Goal: Task Accomplishment & Management: Use online tool/utility

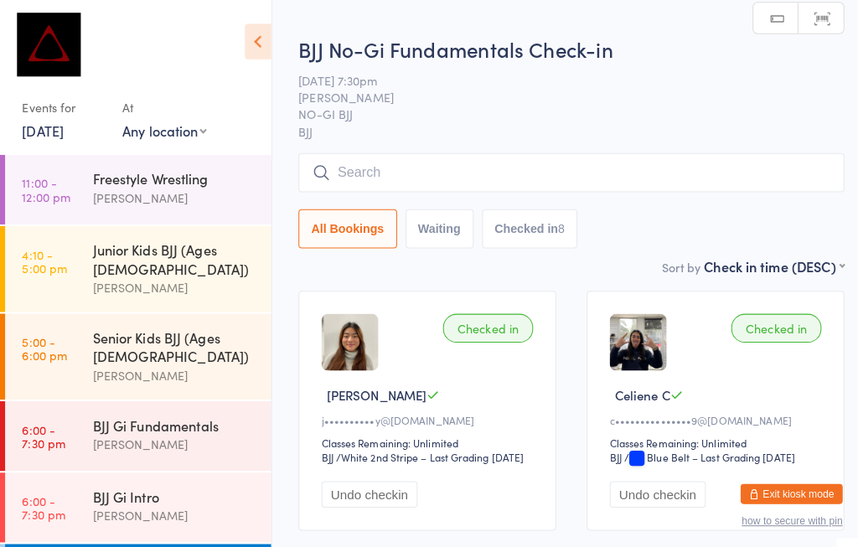
scroll to position [168, 0]
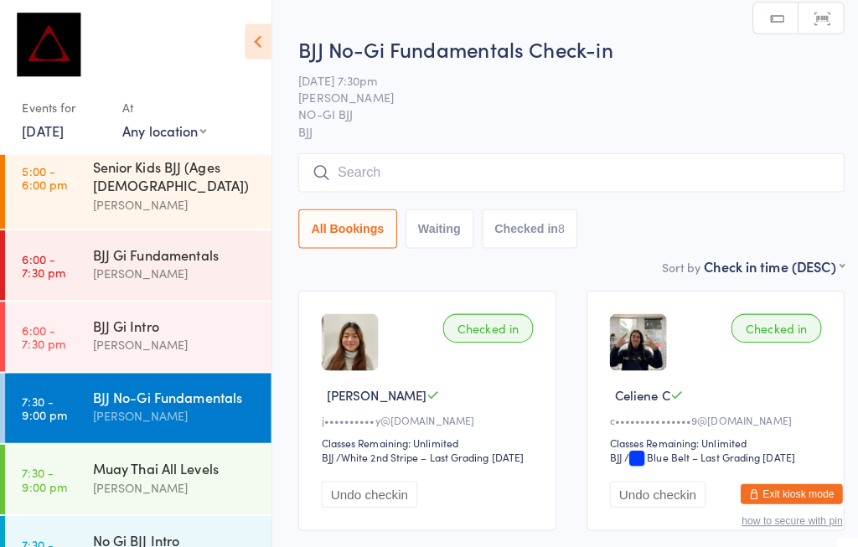
click at [445, 158] on input "search" at bounding box center [563, 170] width 538 height 39
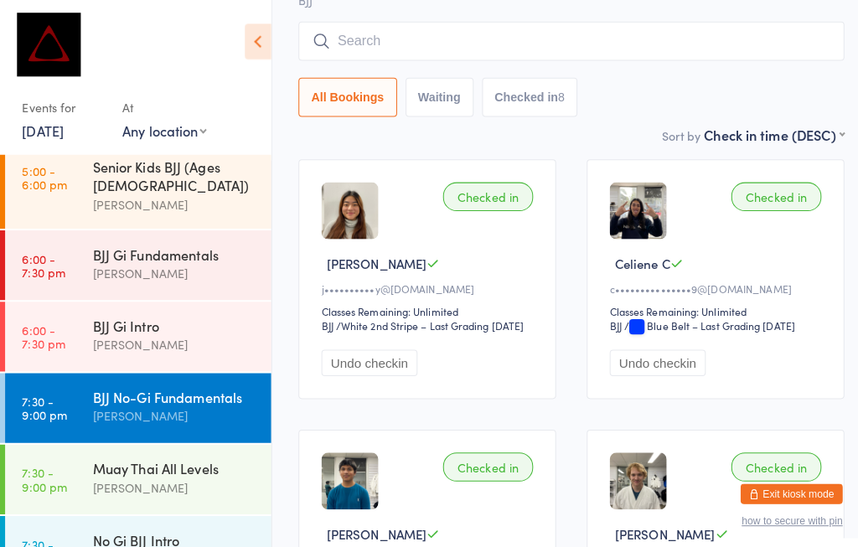
scroll to position [160, 0]
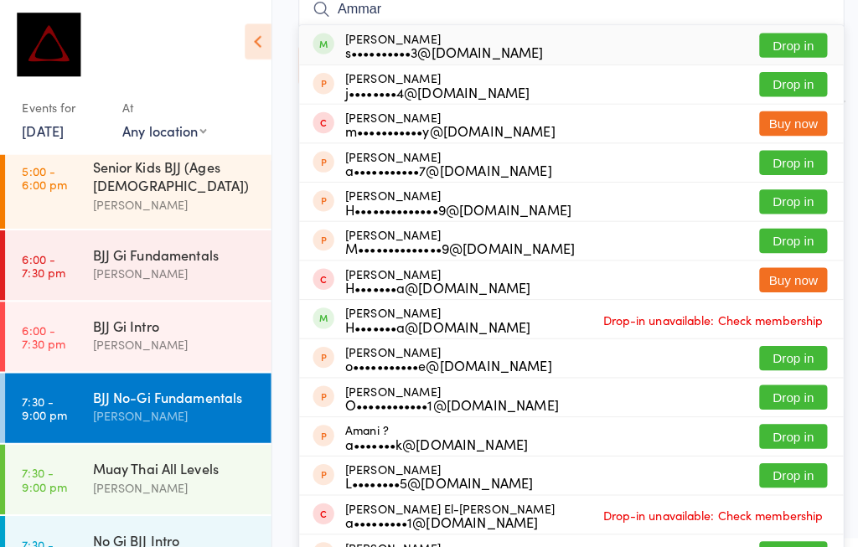
type input "Ammar"
click at [791, 33] on button "Drop in" at bounding box center [781, 45] width 67 height 24
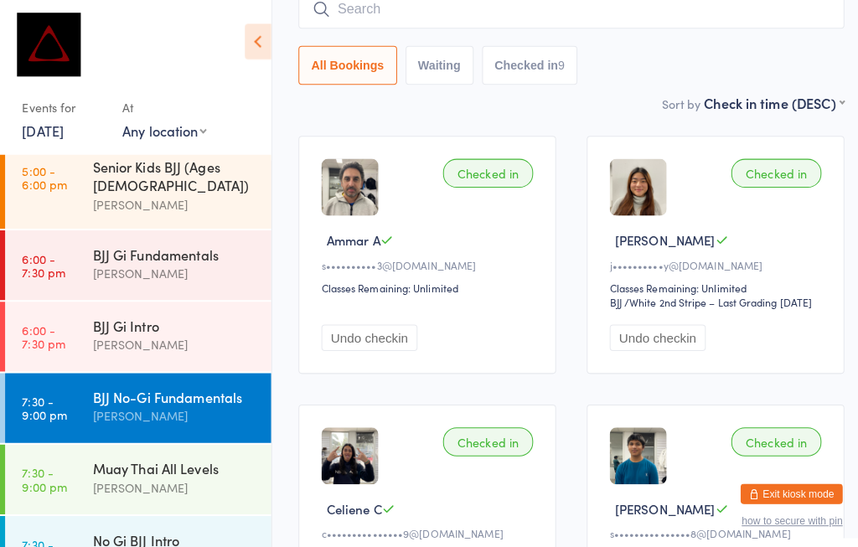
click at [405, 13] on input "search" at bounding box center [563, 9] width 538 height 39
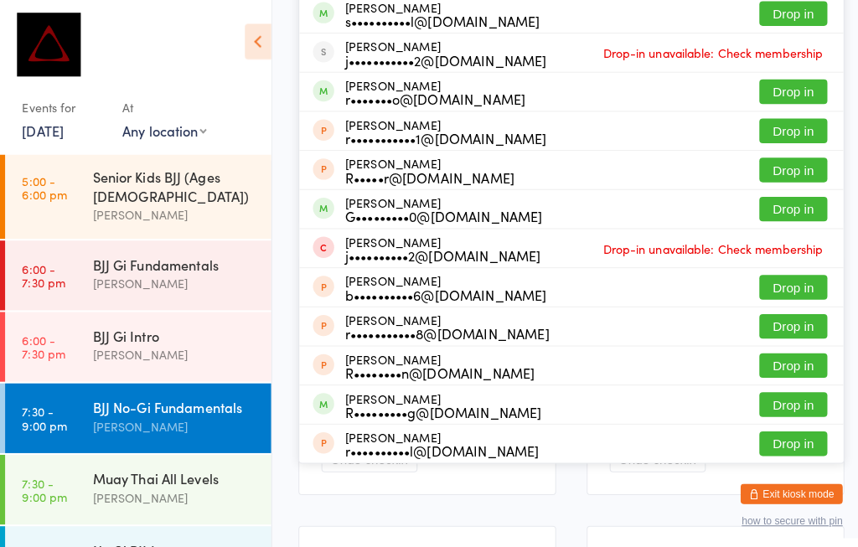
scroll to position [304, 0]
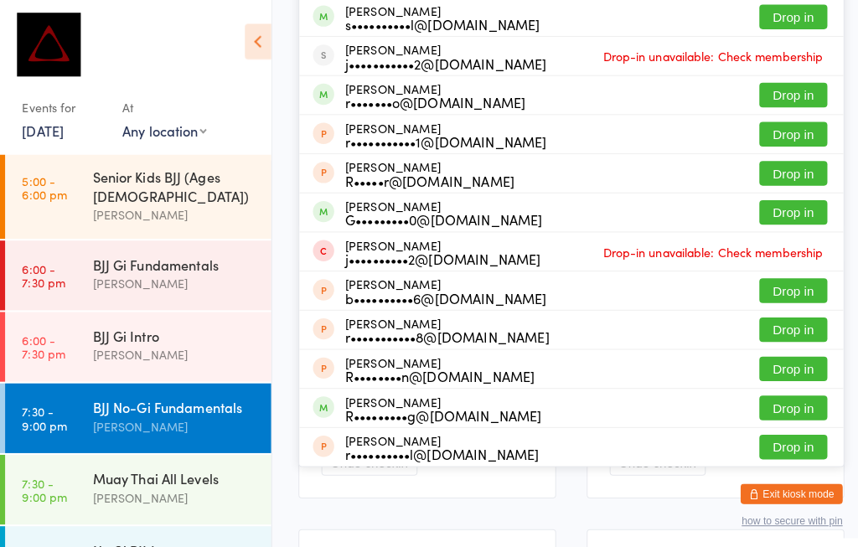
type input "[PERSON_NAME]"
click at [796, 90] on button "Drop in" at bounding box center [781, 93] width 67 height 24
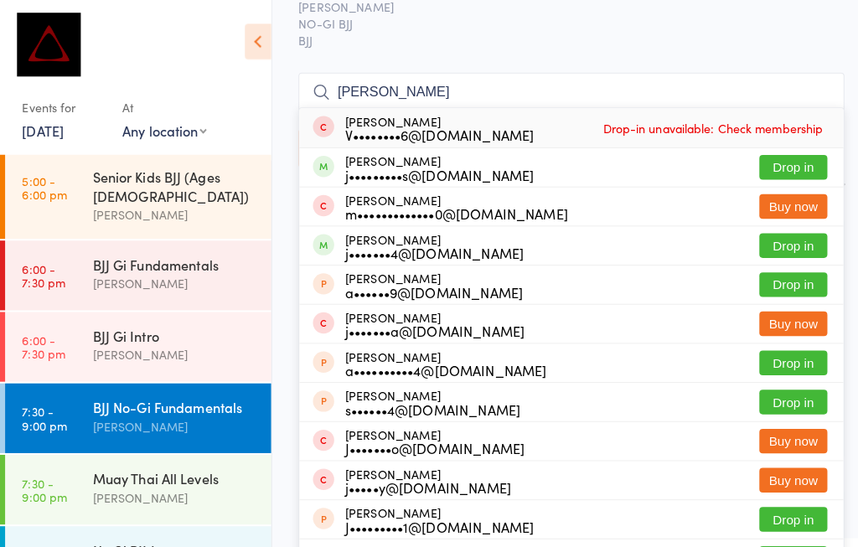
scroll to position [142, 13]
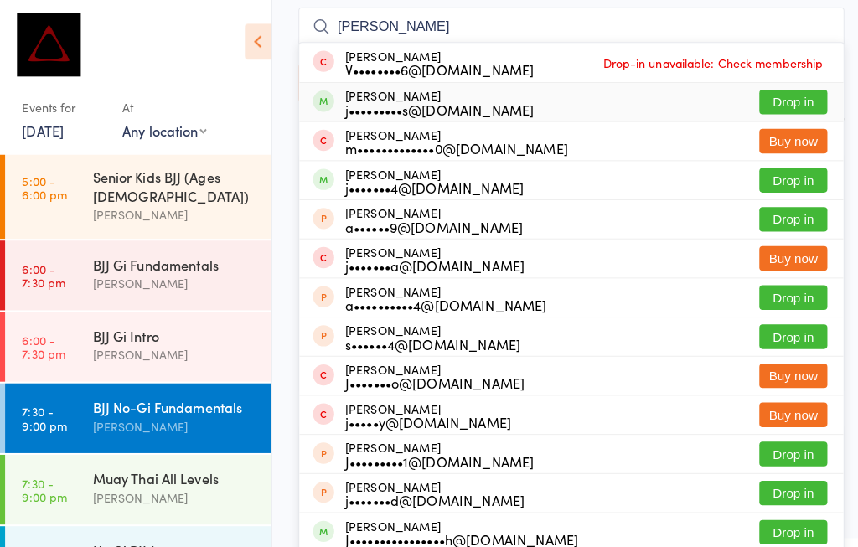
type input "[PERSON_NAME]"
click at [790, 95] on button "Drop in" at bounding box center [781, 101] width 67 height 24
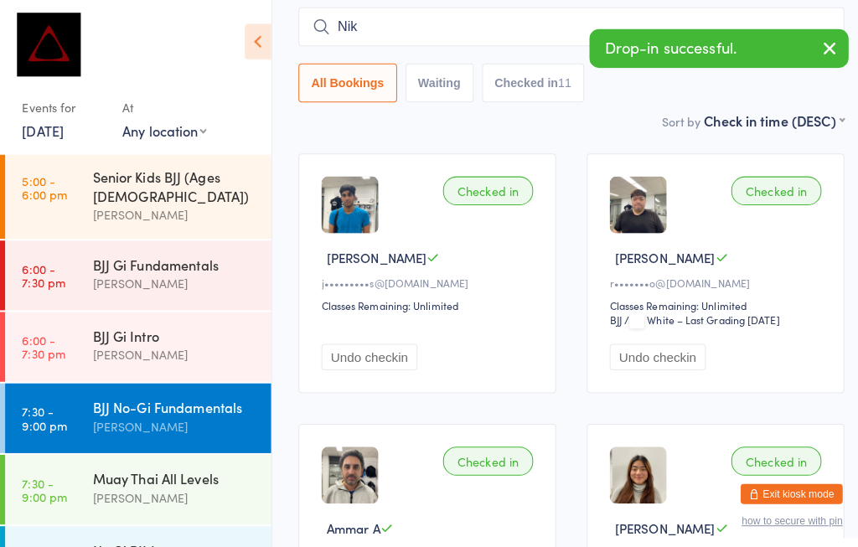
type input "[PERSON_NAME]"
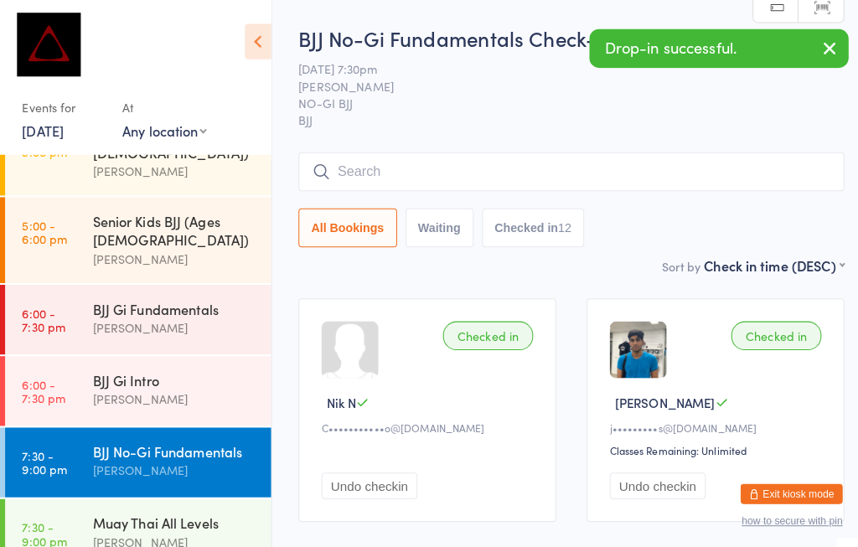
scroll to position [0, 13]
click at [515, 167] on input "search" at bounding box center [563, 169] width 538 height 39
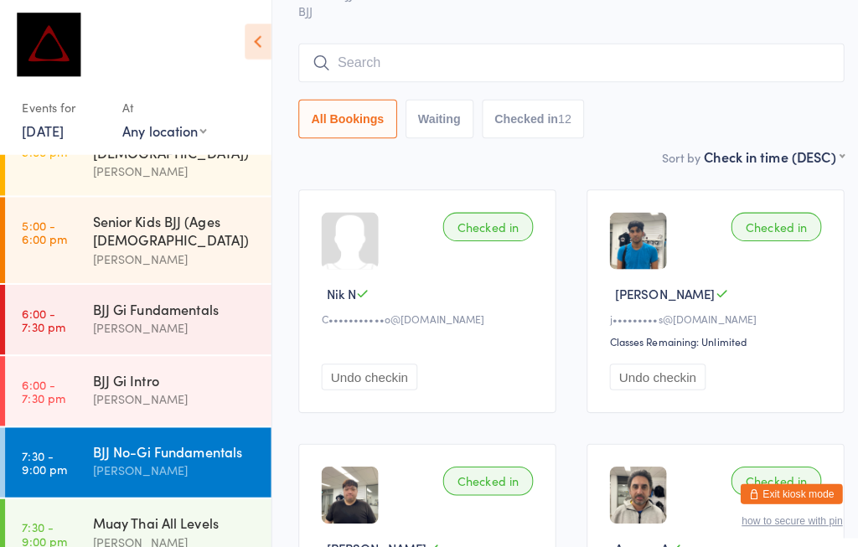
scroll to position [152, 0]
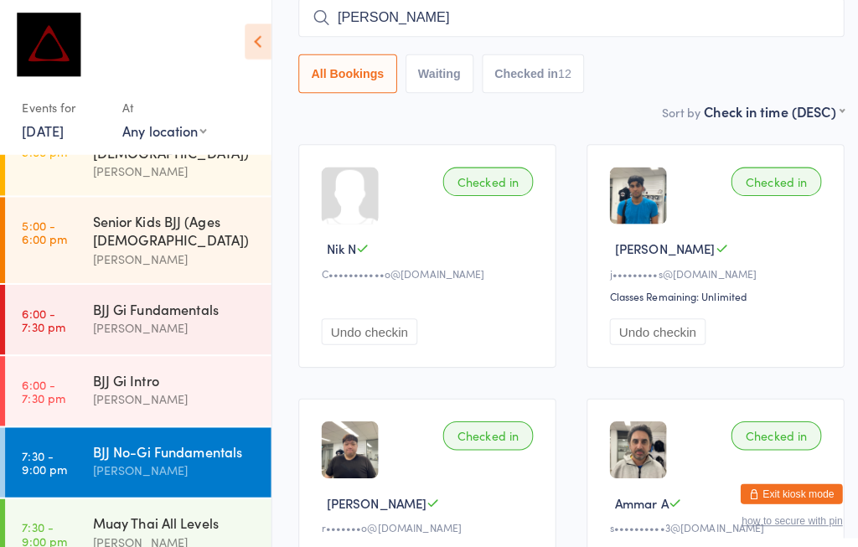
type input "[PERSON_NAME]"
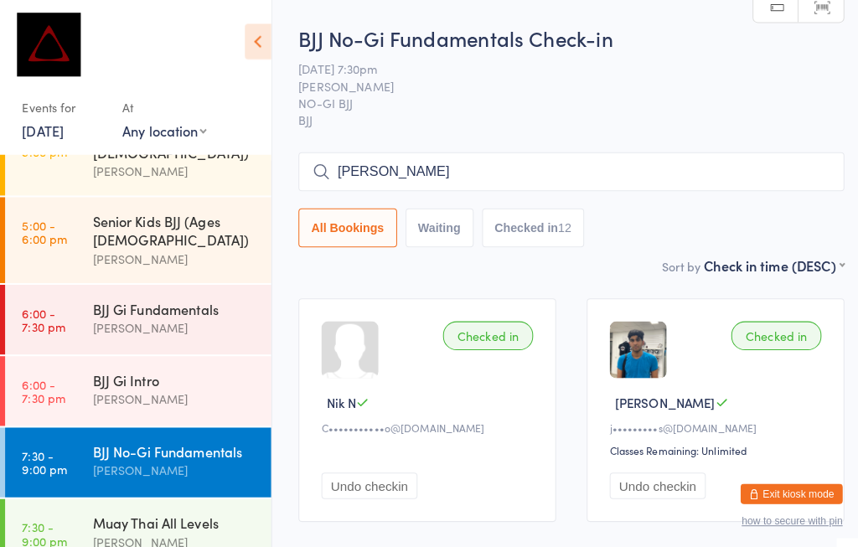
scroll to position [0, 13]
click at [448, 226] on button "Waiting" at bounding box center [432, 224] width 67 height 39
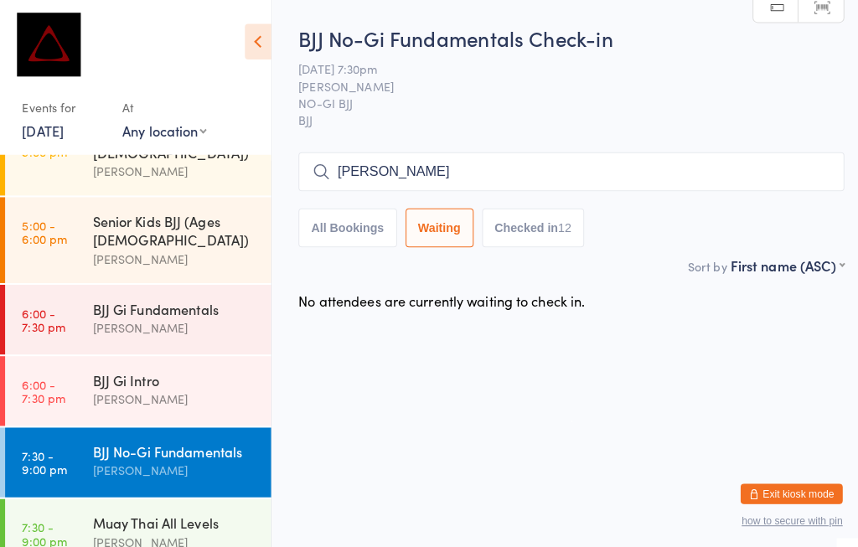
click at [399, 227] on button "Waiting" at bounding box center [432, 224] width 67 height 39
click at [365, 220] on button "All Bookings" at bounding box center [342, 224] width 97 height 39
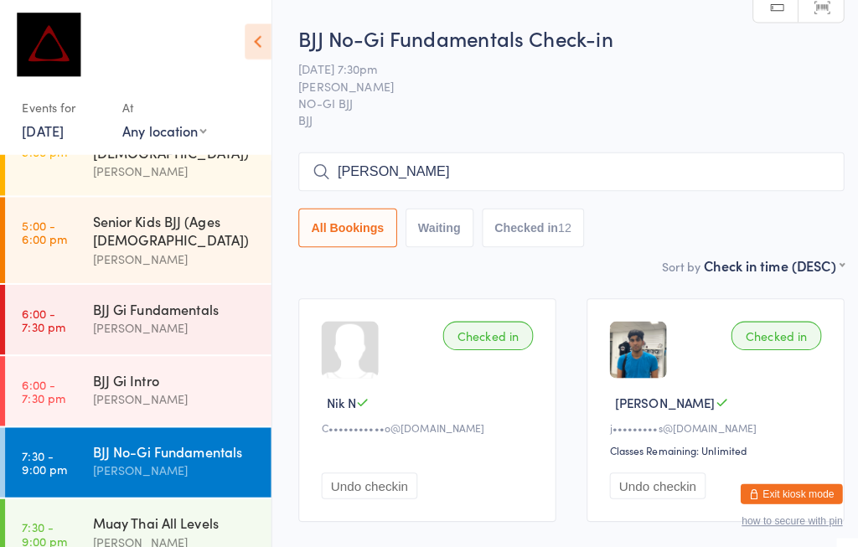
select select "5"
click at [355, 214] on button "All Bookings" at bounding box center [342, 224] width 97 height 39
click at [496, 167] on input "[PERSON_NAME]" at bounding box center [563, 169] width 538 height 39
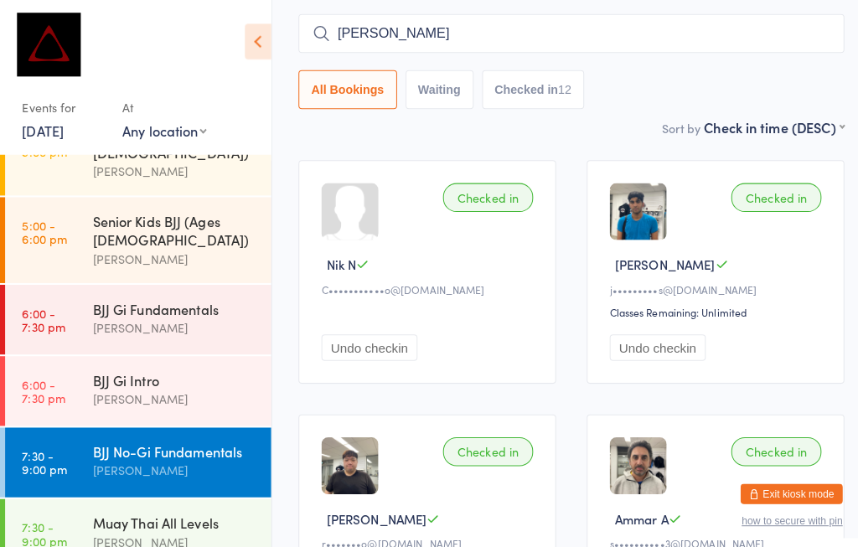
scroll to position [152, 0]
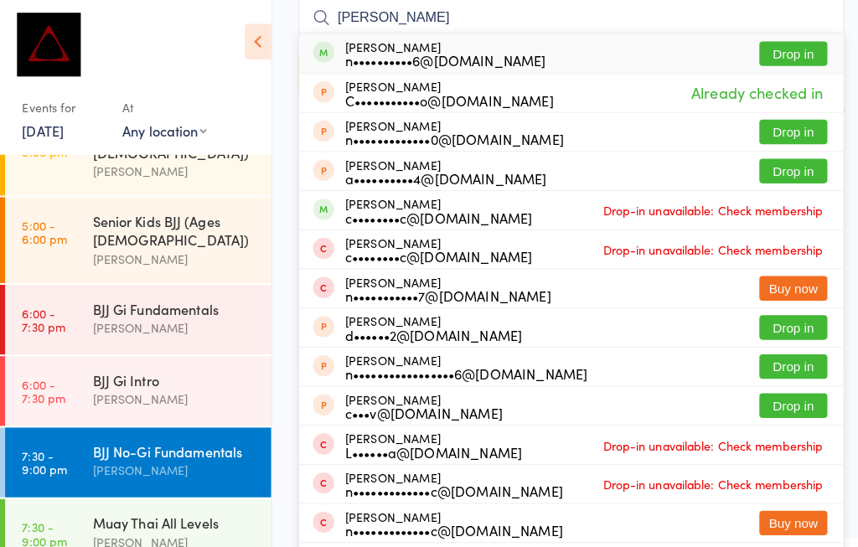
type input "[PERSON_NAME]"
click at [796, 43] on button "Drop in" at bounding box center [781, 53] width 67 height 24
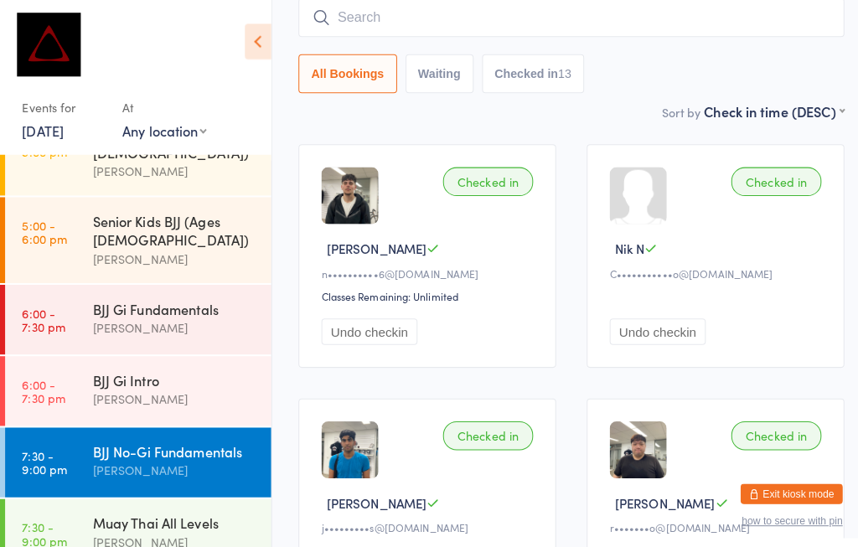
click at [90, 281] on link "6:00 - 7:30 pm BJJ Gi Fundamentals [PERSON_NAME]" at bounding box center [136, 315] width 262 height 69
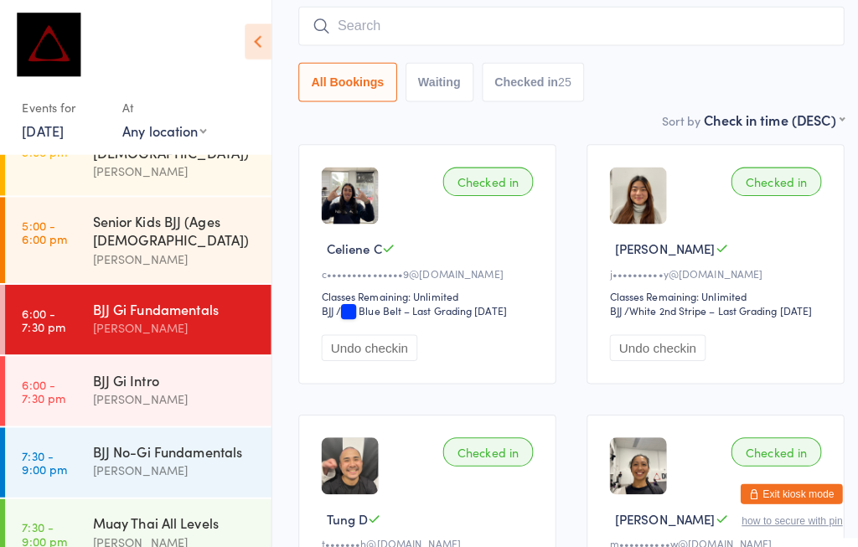
scroll to position [8, 0]
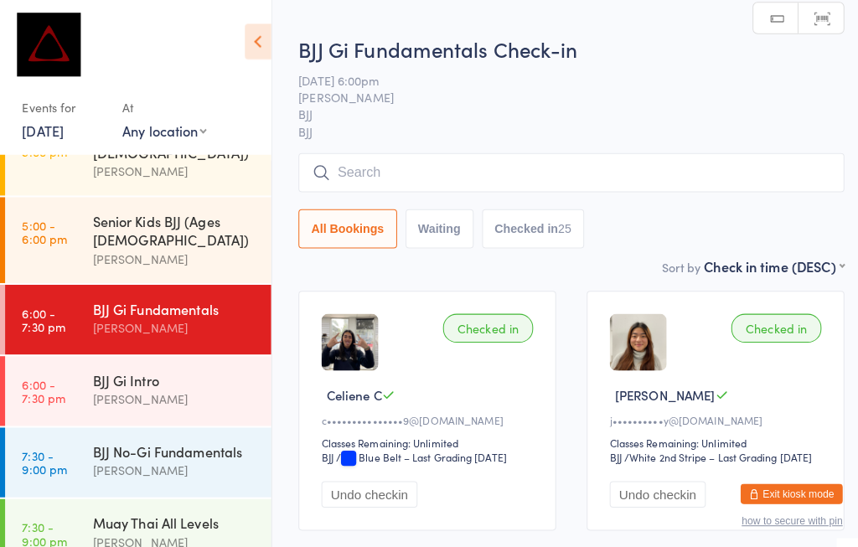
click at [398, 160] on input "search" at bounding box center [563, 170] width 538 height 39
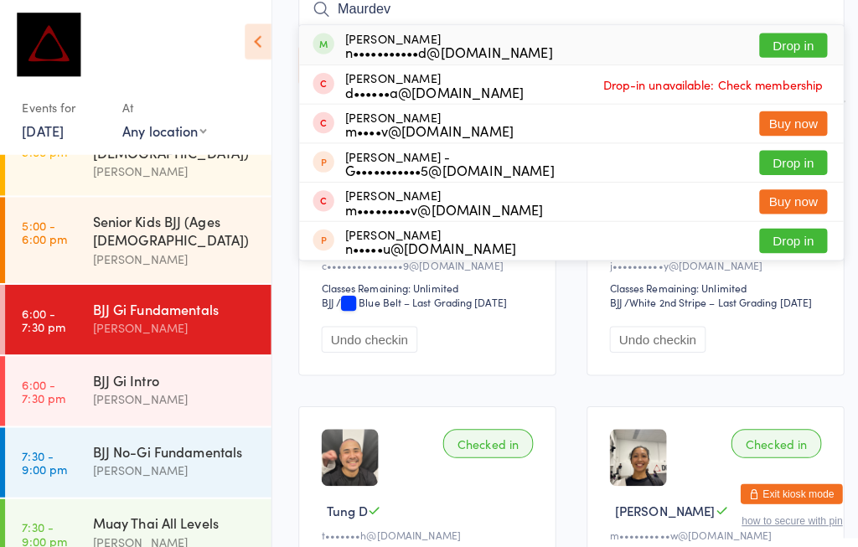
type input "Maurdev"
click at [388, 44] on div "n•••••••••••d@[DOMAIN_NAME]" at bounding box center [442, 50] width 204 height 13
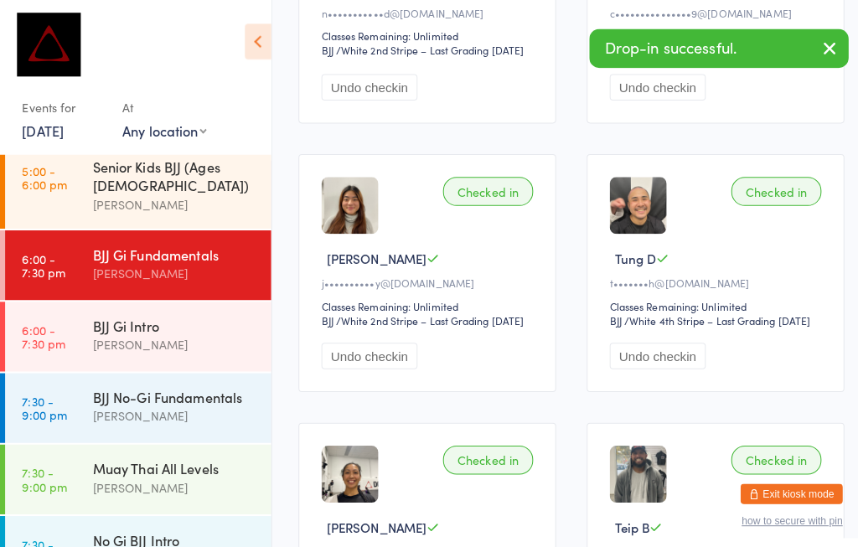
scroll to position [419, 0]
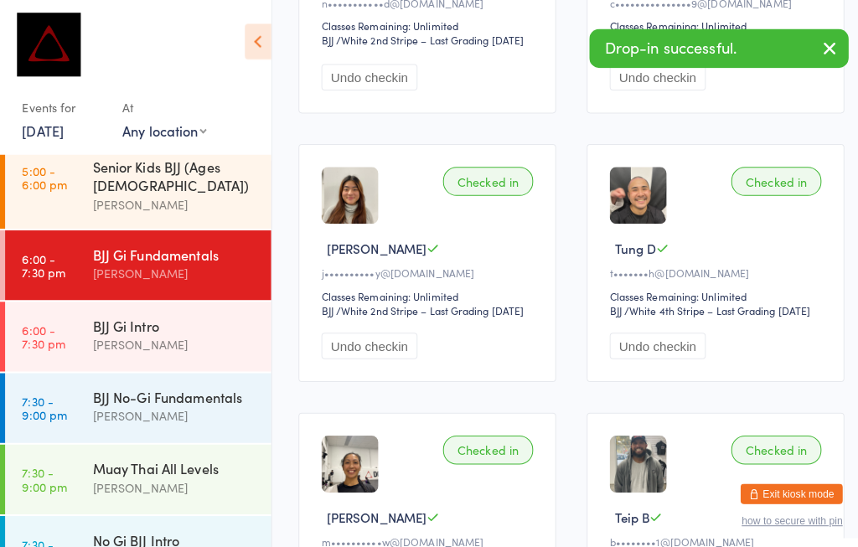
click at [182, 523] on div "No Gi BJJ Intro" at bounding box center [172, 532] width 162 height 18
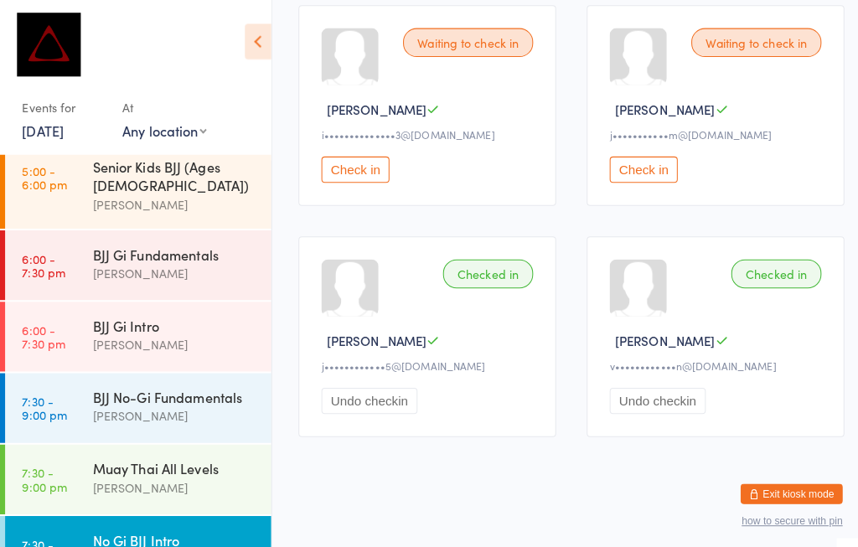
scroll to position [320, 0]
click at [151, 382] on div "BJJ No-Gi Fundamentals" at bounding box center [172, 391] width 162 height 18
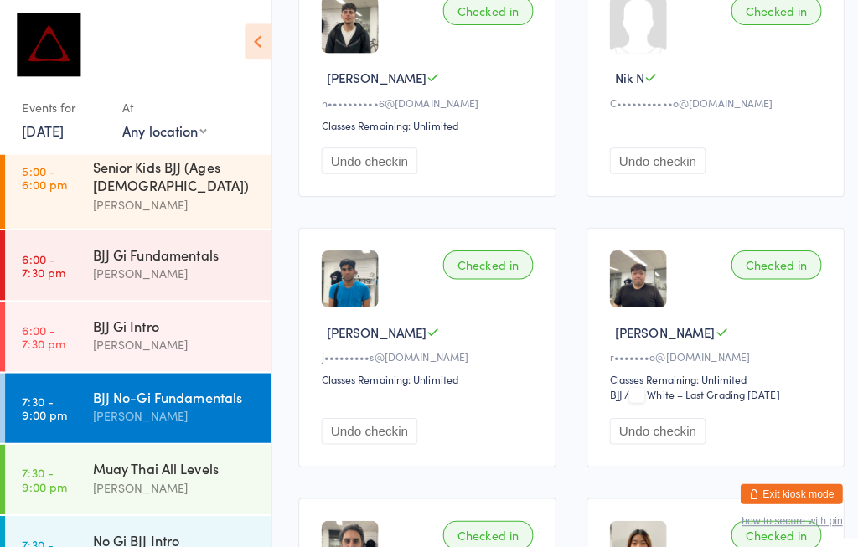
scroll to position [8, 0]
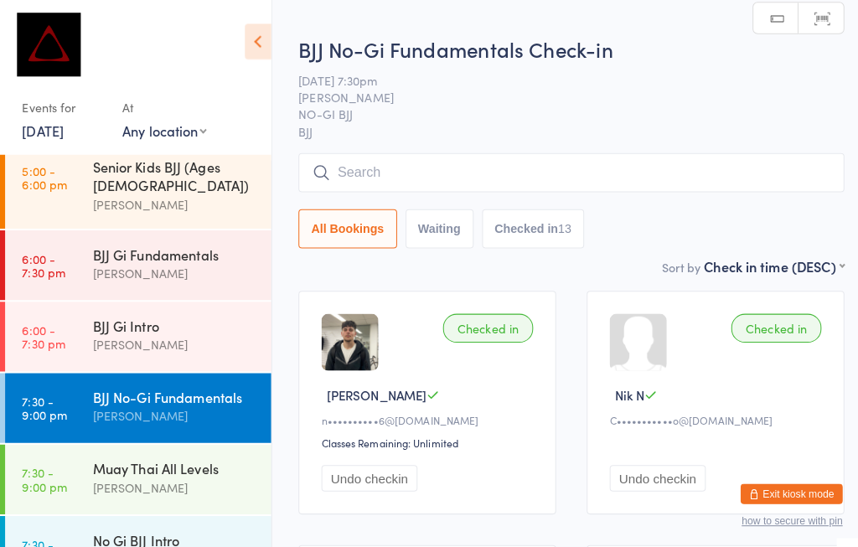
click at [430, 166] on input "search" at bounding box center [563, 170] width 538 height 39
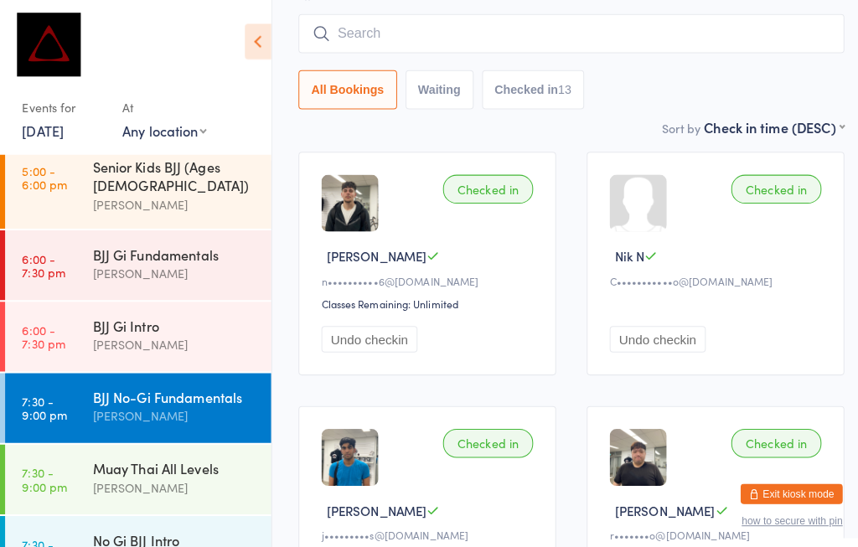
scroll to position [160, 0]
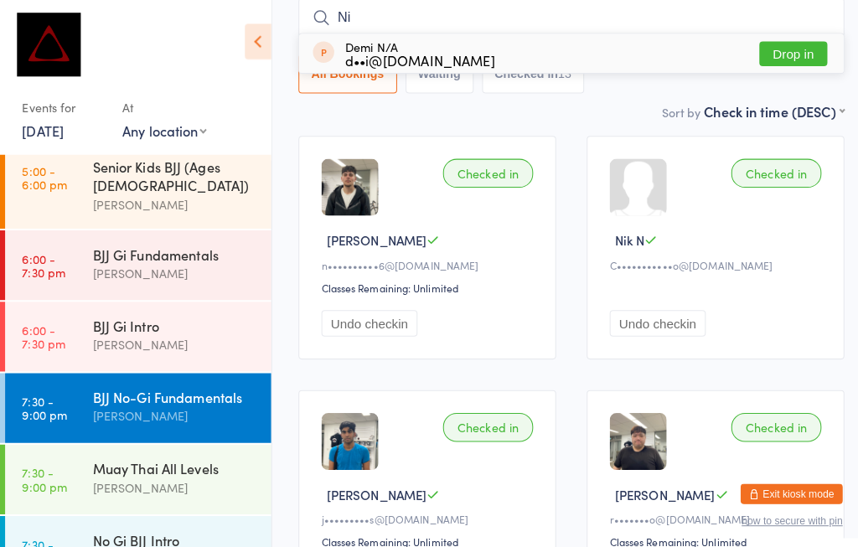
type input "N"
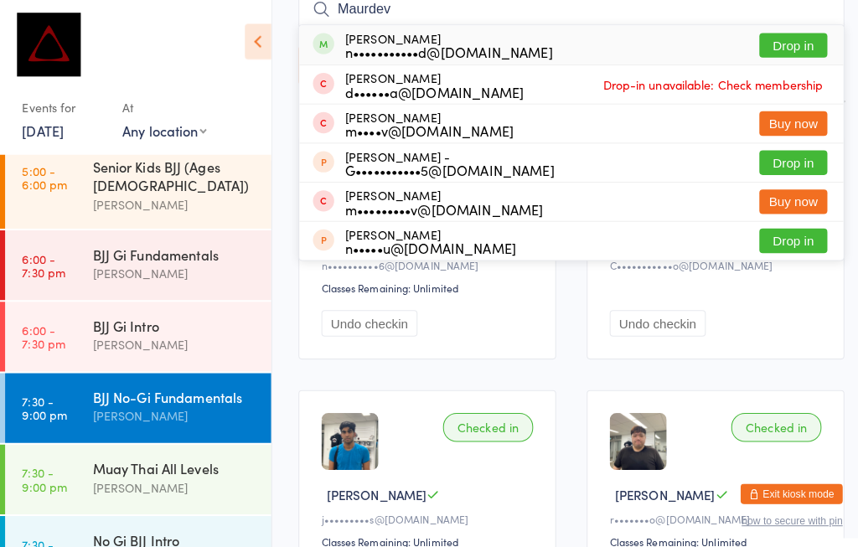
type input "Maurdev"
click at [429, 37] on div "[PERSON_NAME] n•••••••••••d@[DOMAIN_NAME]" at bounding box center [442, 44] width 204 height 27
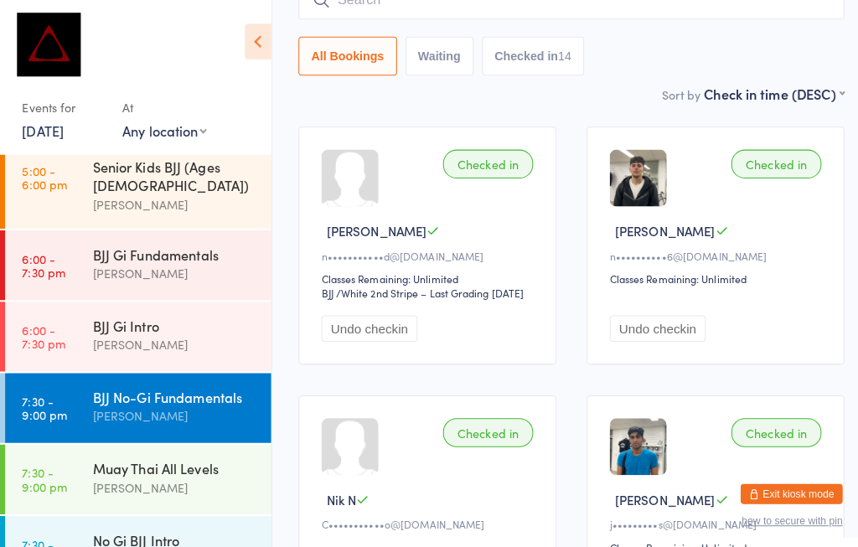
scroll to position [179, 13]
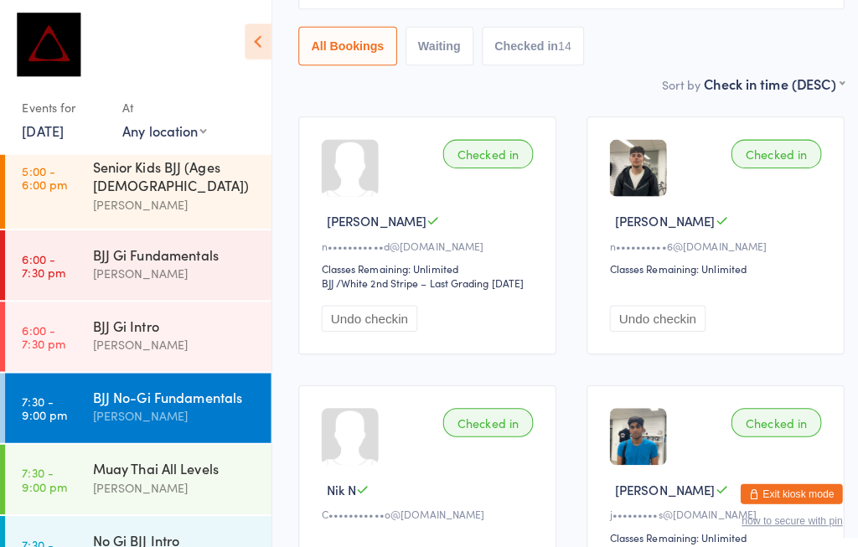
click at [103, 312] on div "BJJ Gi Intro" at bounding box center [172, 321] width 162 height 18
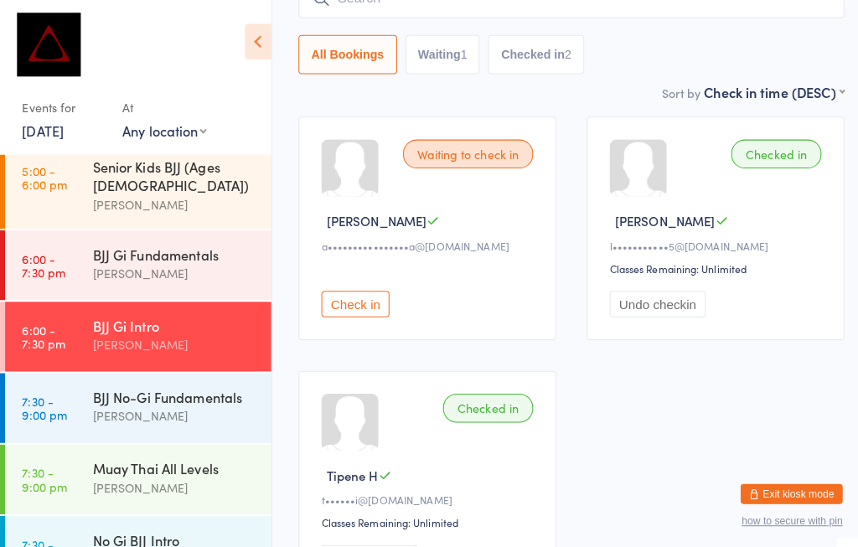
scroll to position [74, 13]
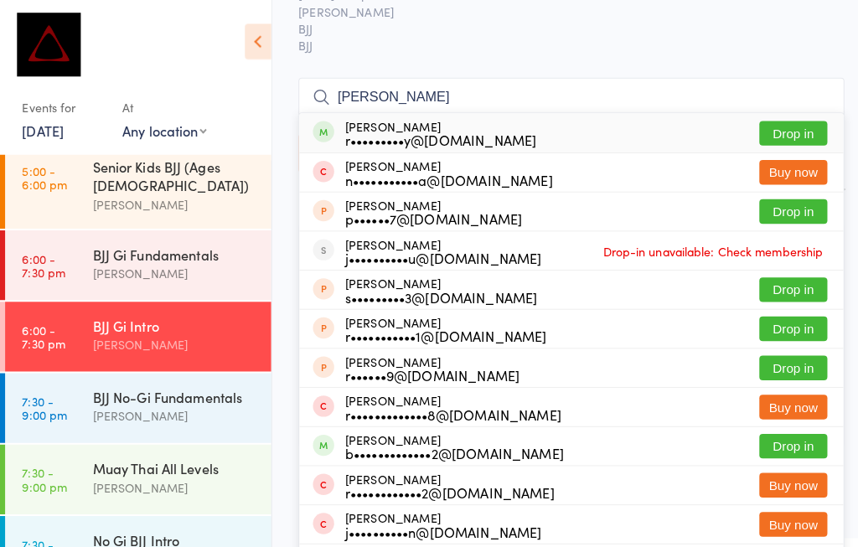
type input "[PERSON_NAME]"
click at [769, 129] on button "Drop in" at bounding box center [781, 131] width 67 height 24
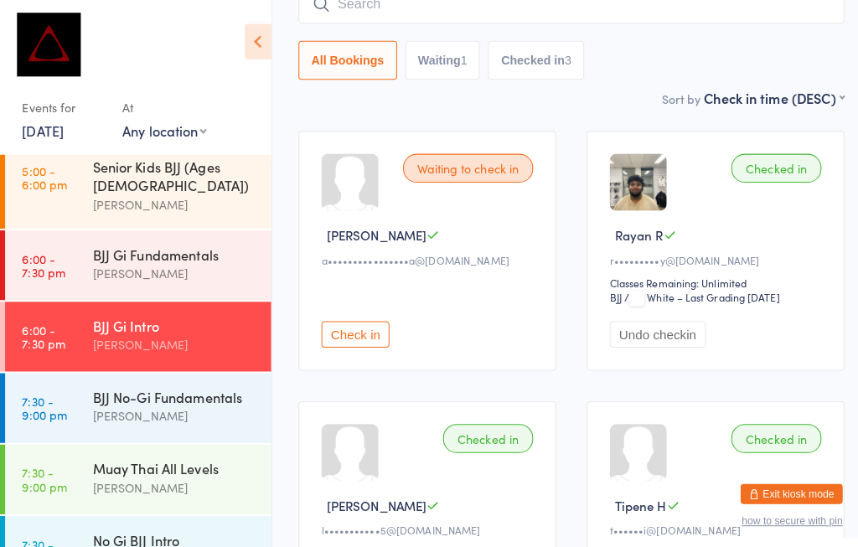
scroll to position [167, 13]
